Goal: Find specific page/section: Find specific page/section

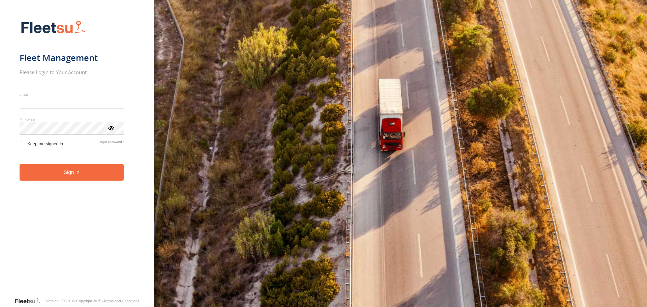
type input "**********"
click at [37, 181] on button "Sign in" at bounding box center [72, 172] width 104 height 17
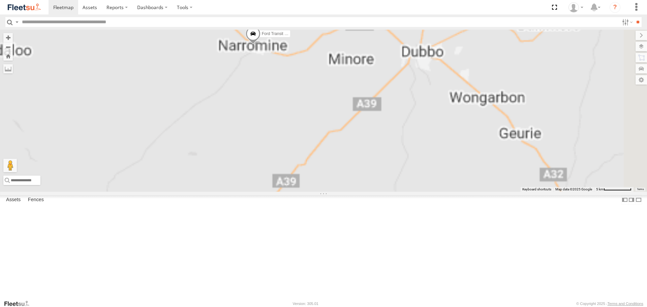
drag, startPoint x: 318, startPoint y: 60, endPoint x: 263, endPoint y: 228, distance: 177.0
click at [262, 191] on div "LDV VAN Ford Transit 2019" at bounding box center [323, 111] width 647 height 162
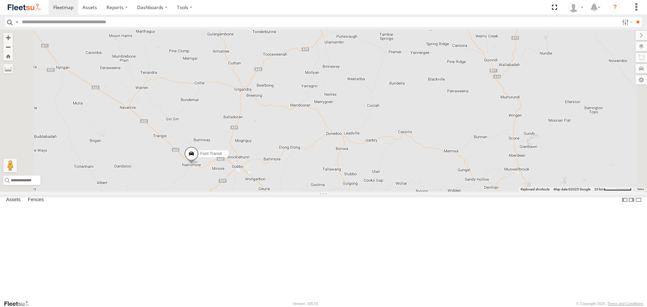
drag, startPoint x: 298, startPoint y: 186, endPoint x: 297, endPoint y: 152, distance: 34.4
click at [307, 152] on div "LDV VAN Ford Transit 2019" at bounding box center [323, 111] width 647 height 162
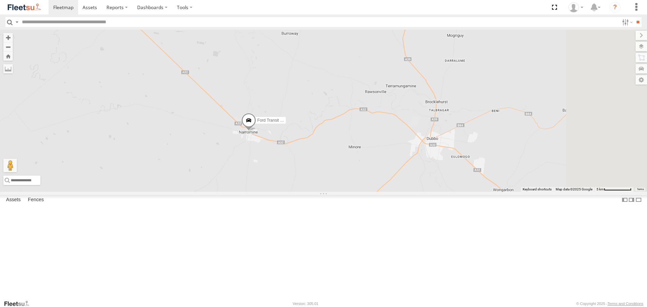
drag, startPoint x: 421, startPoint y: 71, endPoint x: 314, endPoint y: 175, distance: 149.3
click at [310, 191] on div "LDV VAN Ford Transit 2019" at bounding box center [323, 111] width 647 height 162
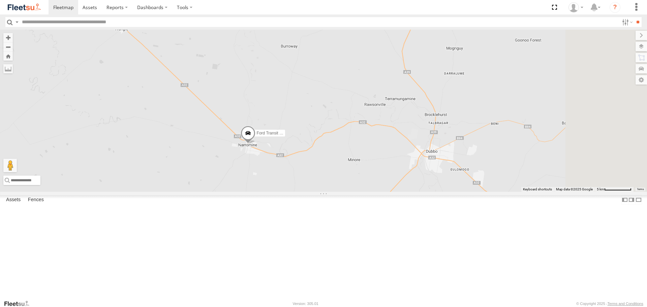
drag, startPoint x: 371, startPoint y: 116, endPoint x: 369, endPoint y: 197, distance: 81.5
click at [370, 191] on div "LDV VAN Ford Transit 2019" at bounding box center [323, 111] width 647 height 162
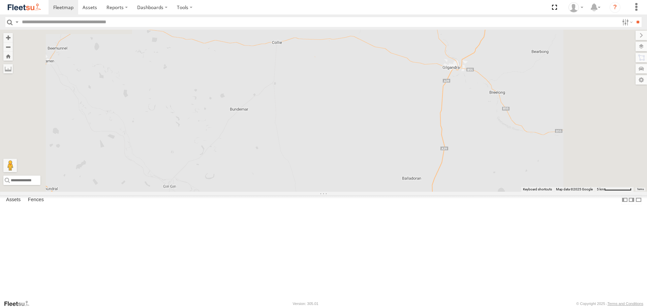
drag, startPoint x: 317, startPoint y: 69, endPoint x: 318, endPoint y: 153, distance: 83.5
click at [318, 153] on div "LDV VAN Ford Transit 2019" at bounding box center [323, 111] width 647 height 162
